Goal: Task Accomplishment & Management: Use online tool/utility

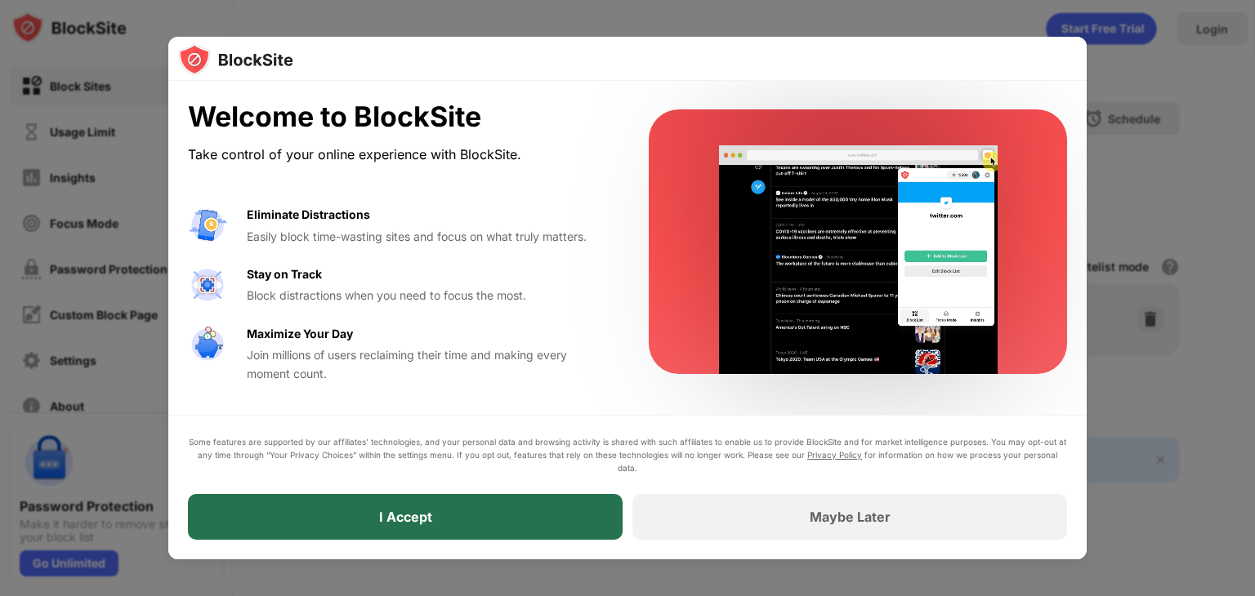
click at [533, 530] on div "I Accept" at bounding box center [405, 517] width 435 height 46
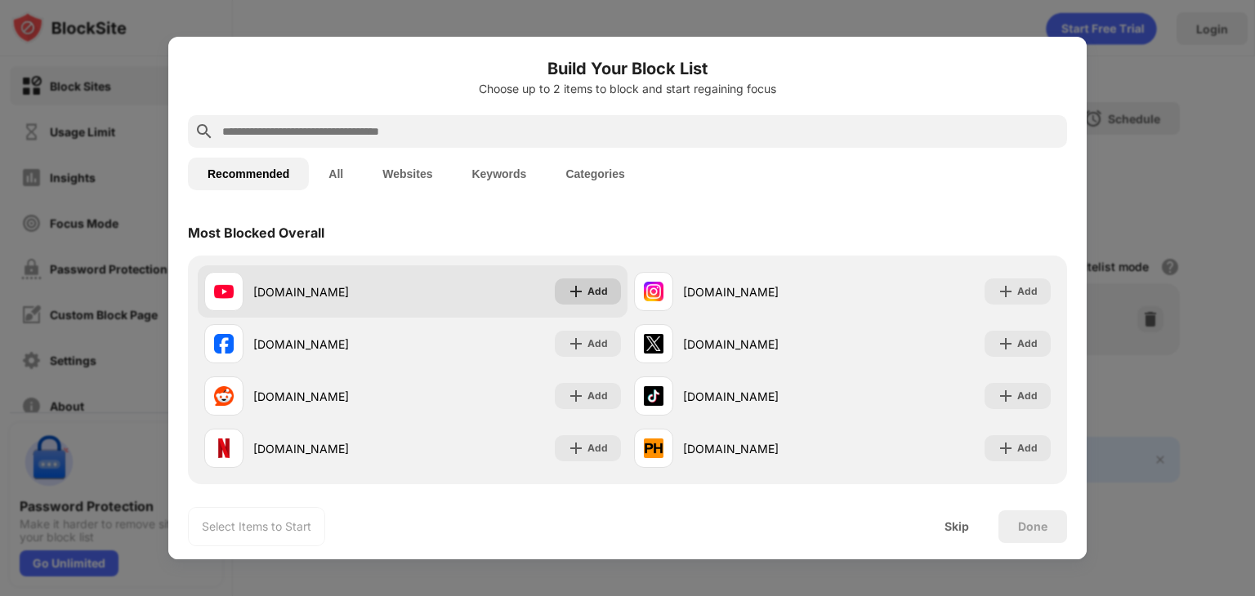
click at [603, 288] on div "Add" at bounding box center [588, 292] width 66 height 26
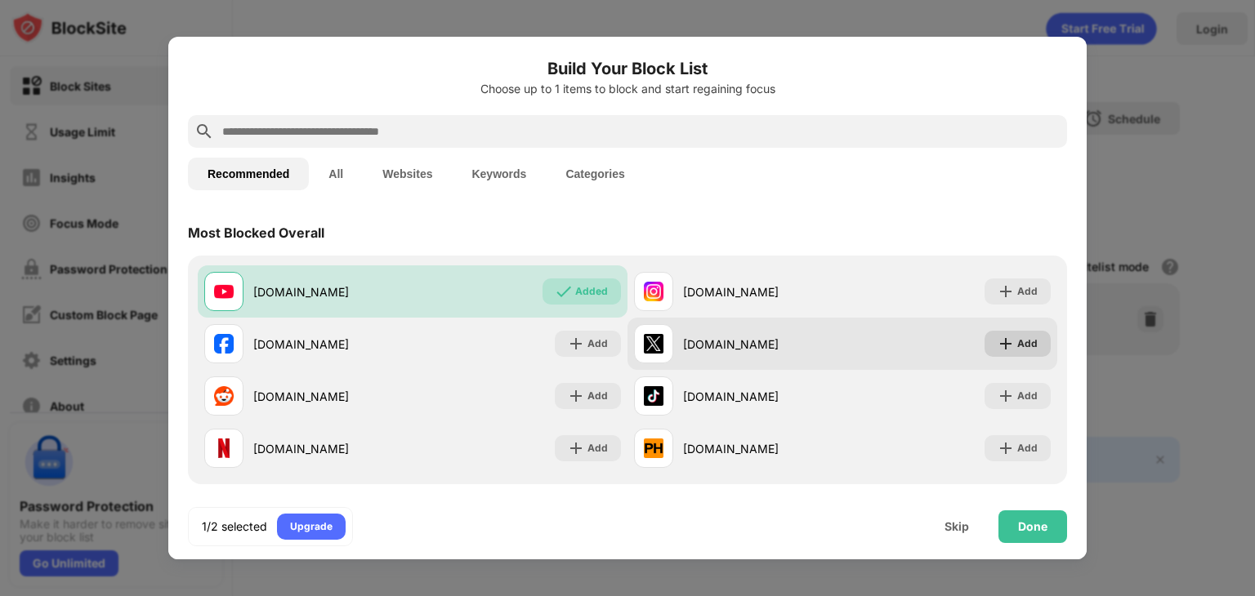
click at [1003, 341] on div "Add" at bounding box center [1017, 344] width 66 height 26
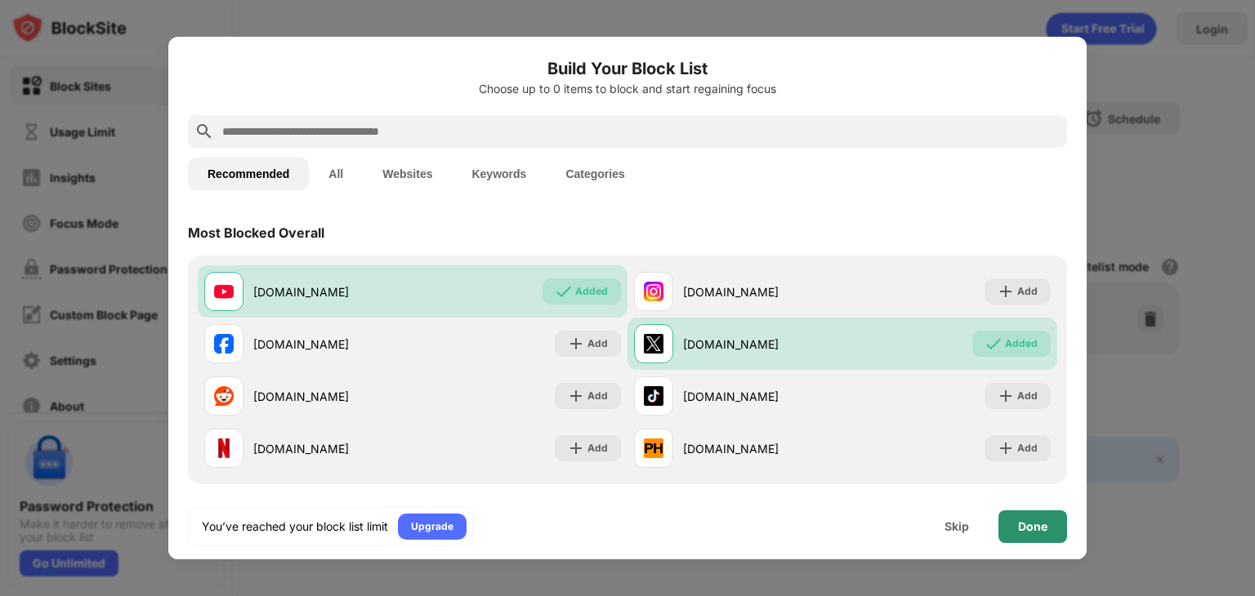
click at [1025, 524] on div "Done" at bounding box center [1032, 526] width 29 height 13
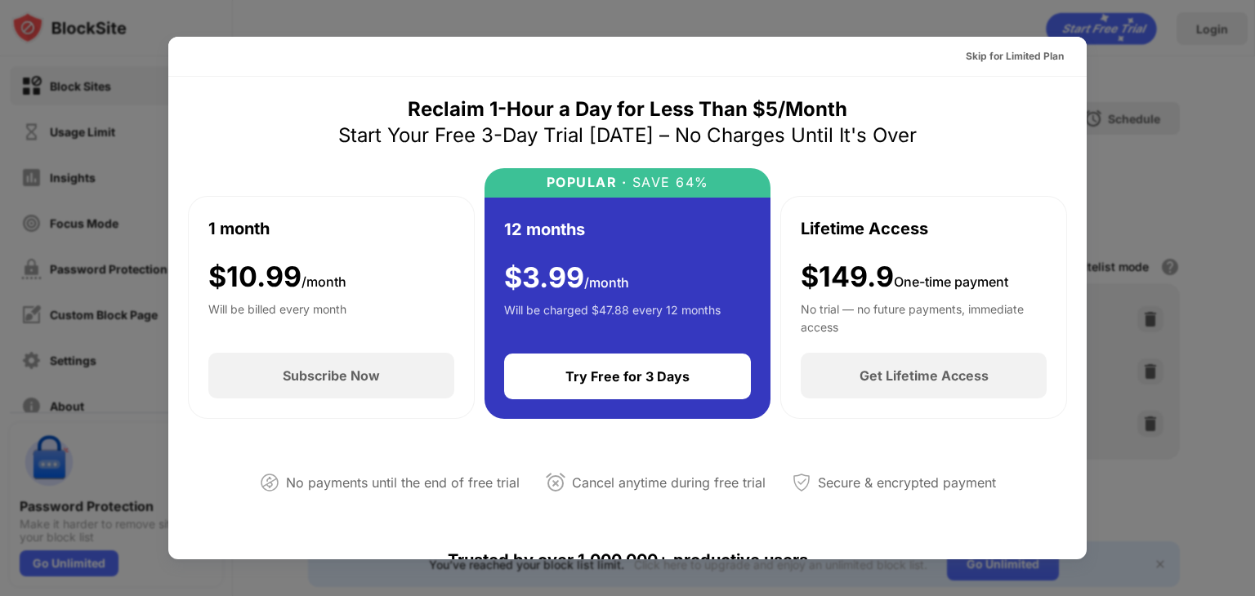
click at [1027, 39] on div "Skip for Limited Plan" at bounding box center [627, 57] width 918 height 40
click at [1023, 51] on div "Skip for Limited Plan" at bounding box center [1014, 56] width 98 height 16
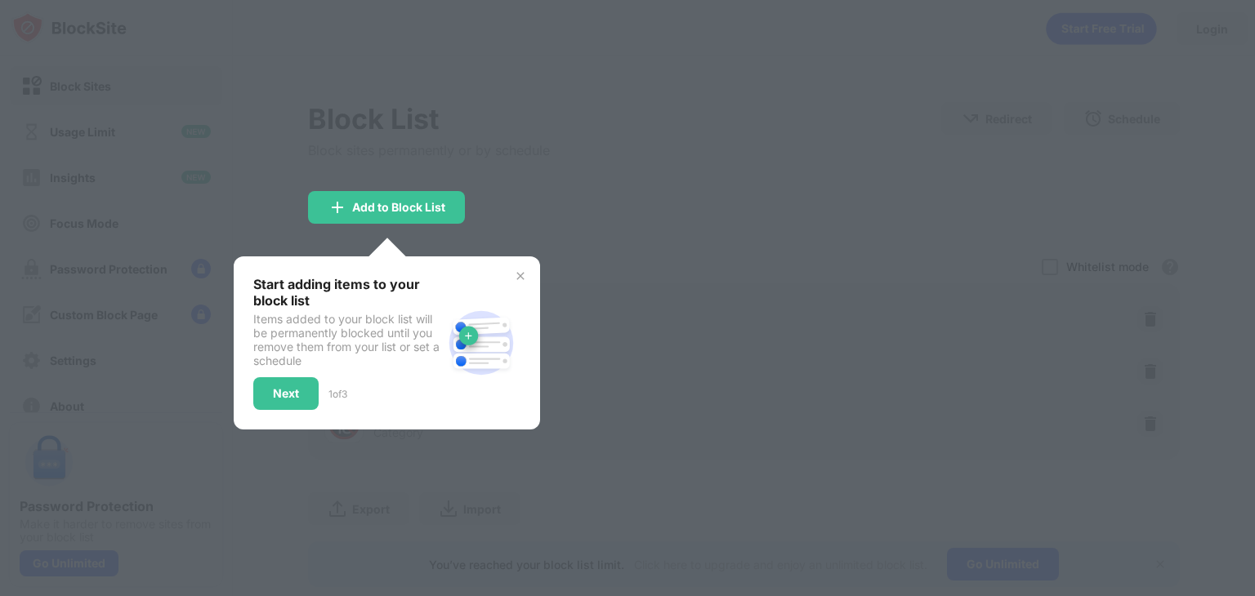
click at [542, 263] on div at bounding box center [627, 298] width 1255 height 596
click at [524, 272] on img at bounding box center [520, 276] width 13 height 13
